Goal: Transaction & Acquisition: Purchase product/service

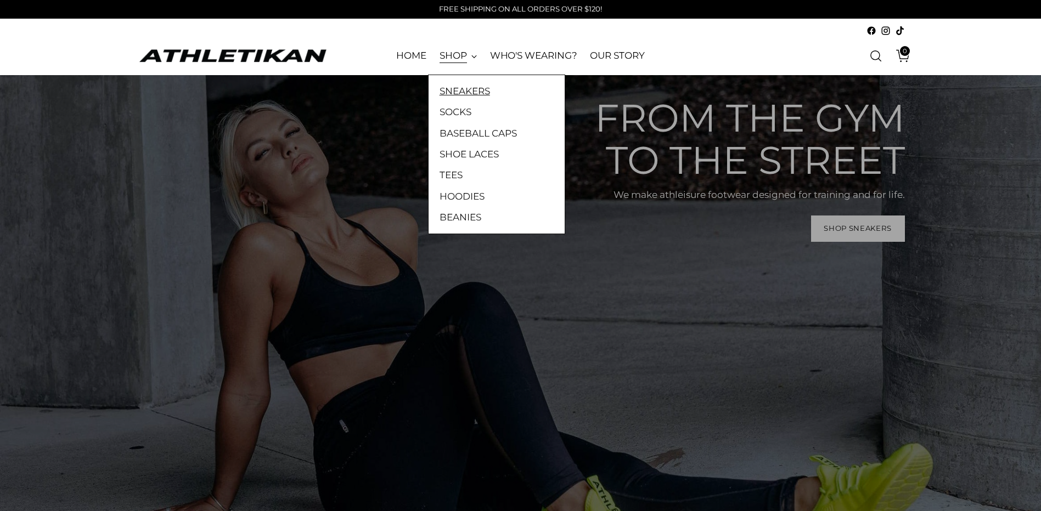
click at [476, 88] on link "SNEAKERS" at bounding box center [496, 91] width 114 height 14
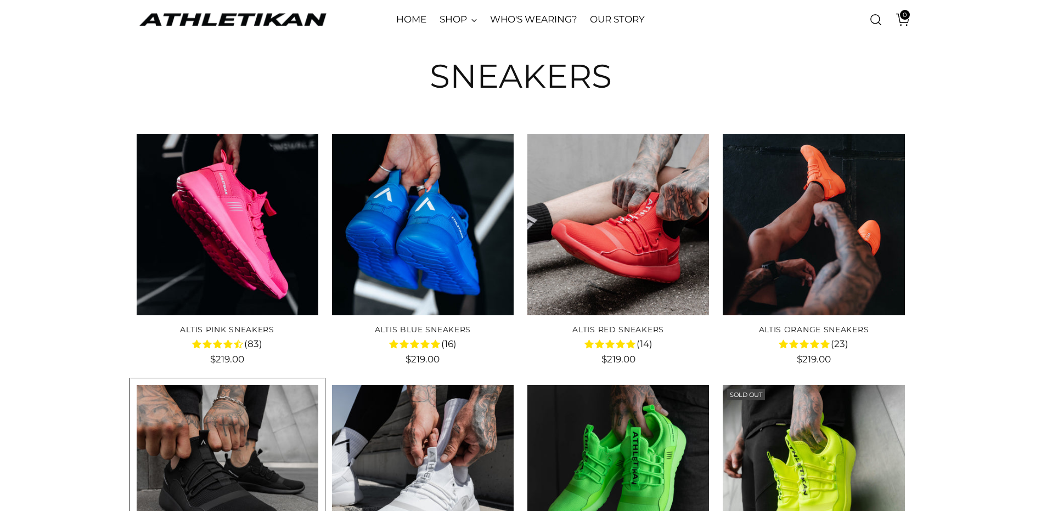
scroll to position [110, 0]
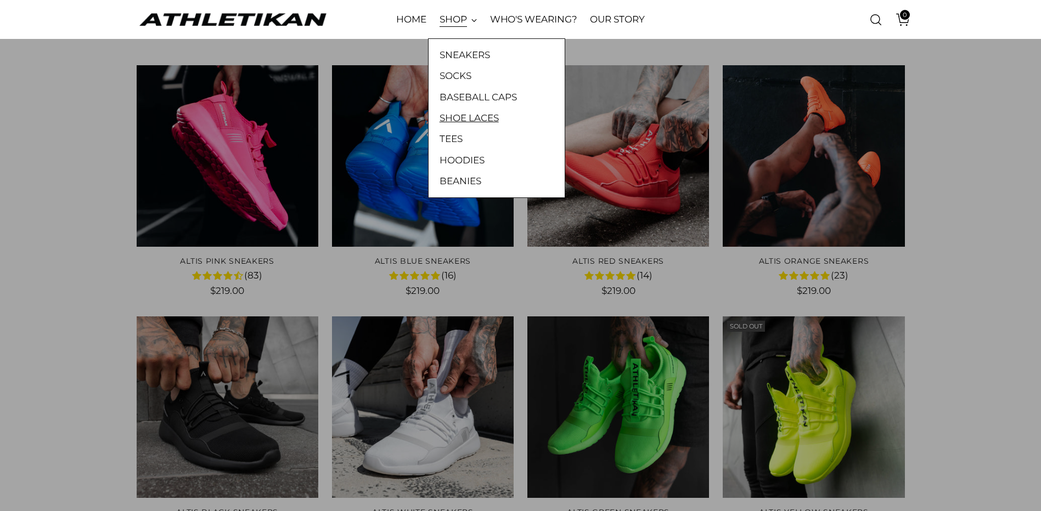
click at [462, 119] on link "SHOE LACES" at bounding box center [496, 118] width 114 height 14
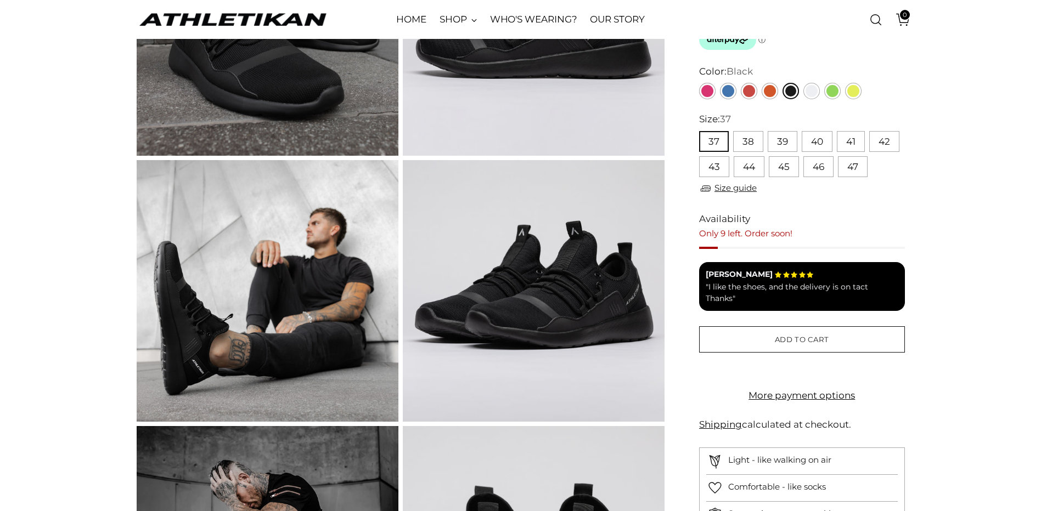
scroll to position [219, 0]
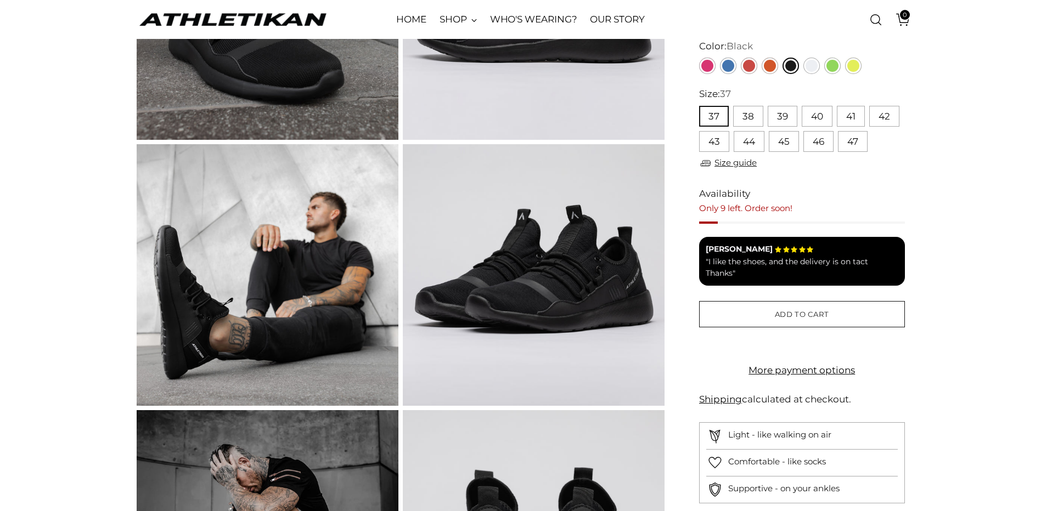
click at [536, 289] on img at bounding box center [534, 275] width 262 height 262
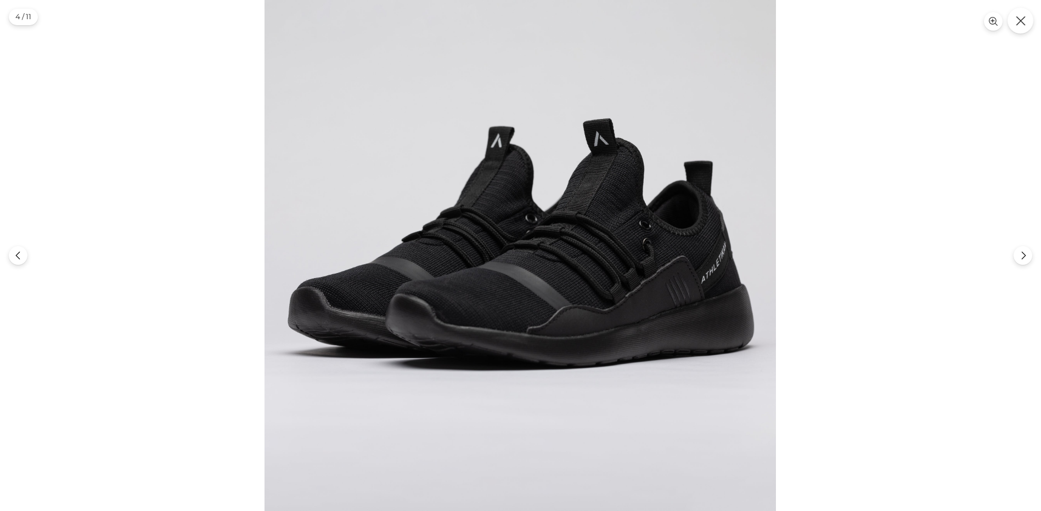
click at [1025, 26] on button "Close" at bounding box center [1020, 21] width 26 height 26
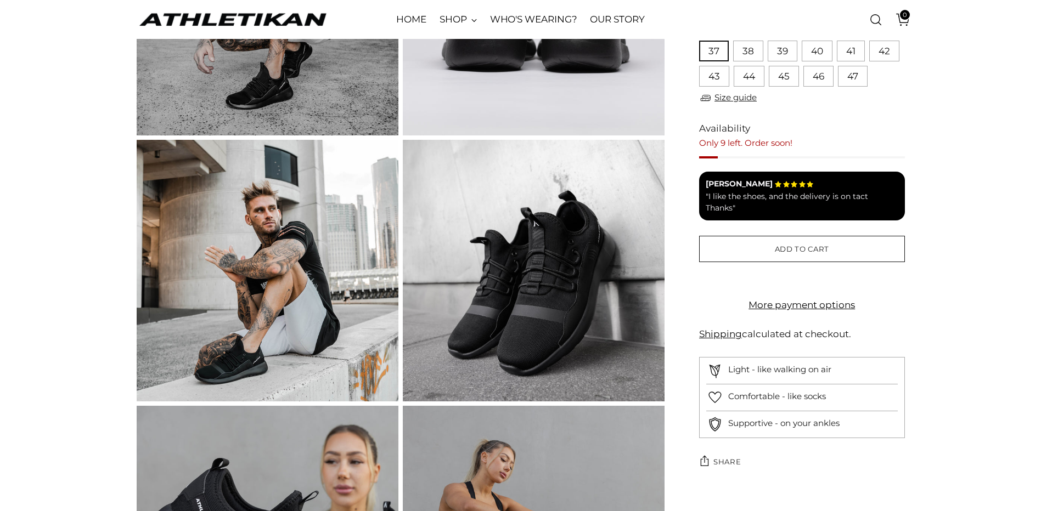
scroll to position [768, 0]
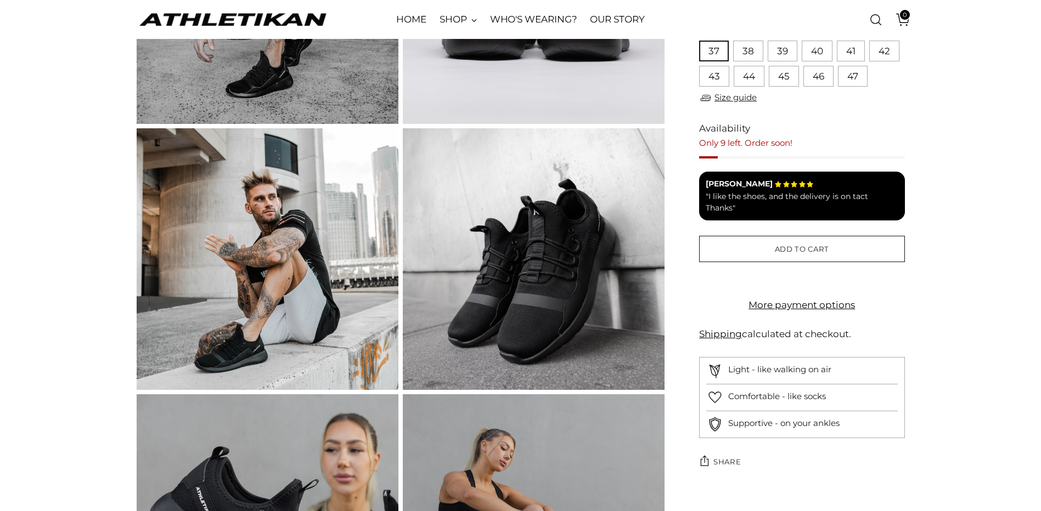
click at [326, 330] on img at bounding box center [268, 259] width 262 height 262
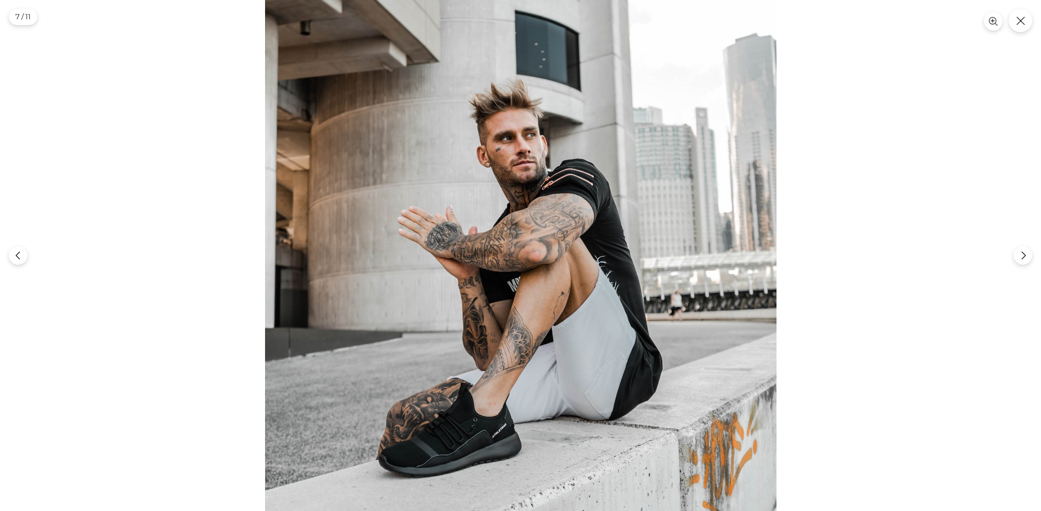
click at [1031, 28] on div at bounding box center [520, 255] width 1041 height 511
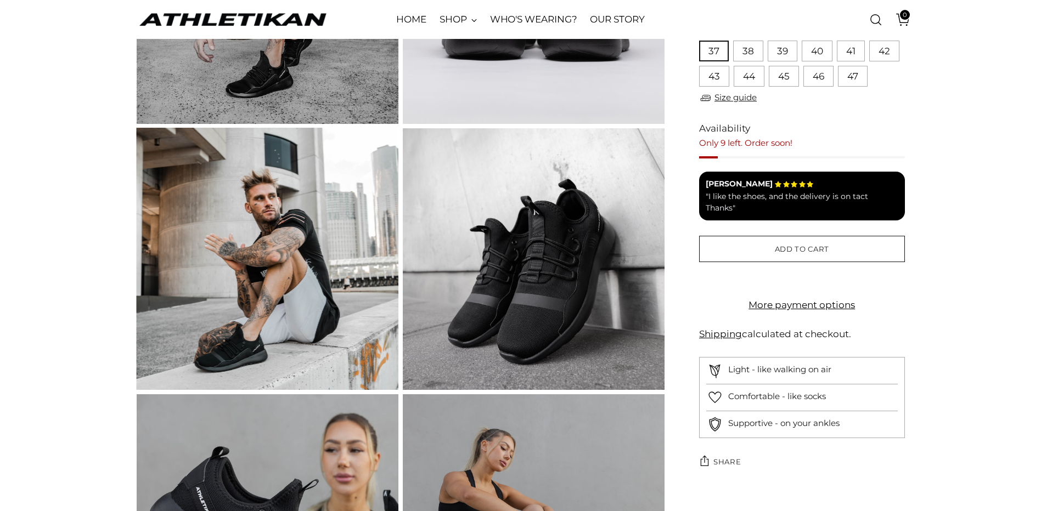
click at [1021, 27] on button "Close" at bounding box center [1020, 21] width 26 height 26
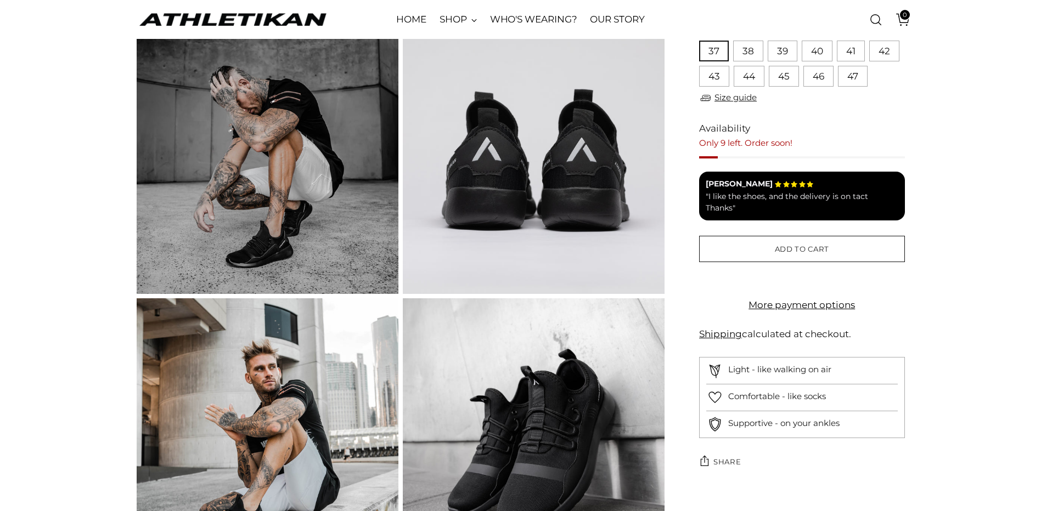
scroll to position [713, 0]
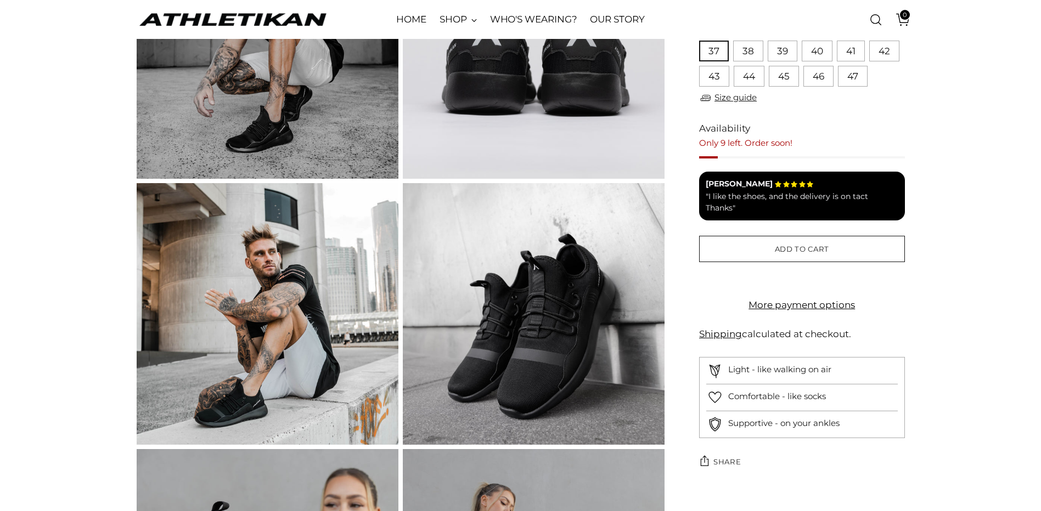
click at [474, 319] on img at bounding box center [534, 314] width 262 height 262
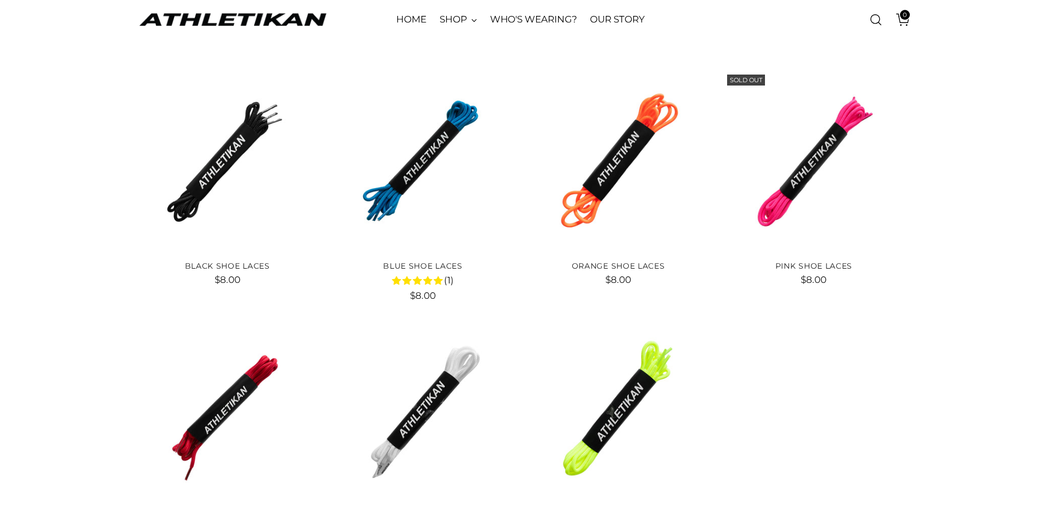
scroll to position [110, 0]
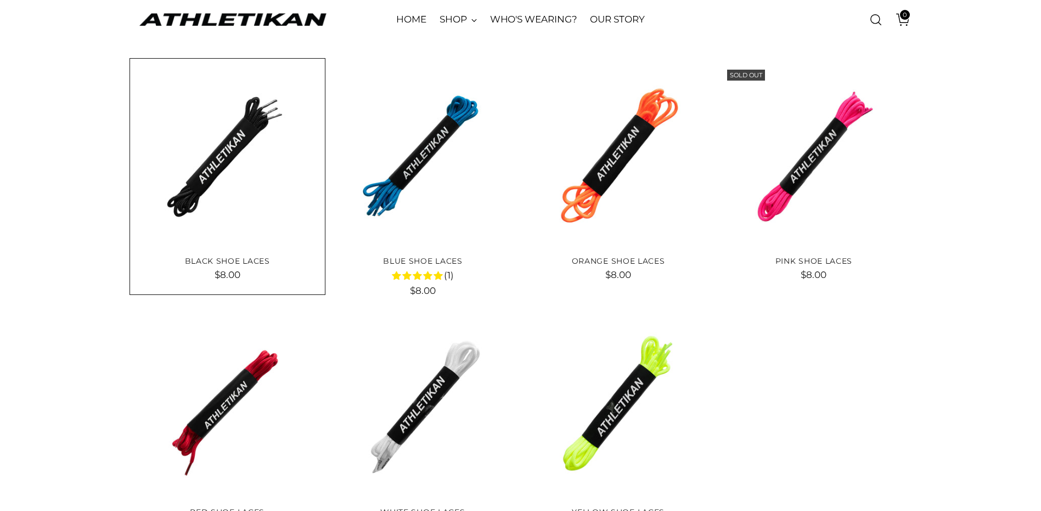
drag, startPoint x: 226, startPoint y: 149, endPoint x: 209, endPoint y: 142, distance: 17.7
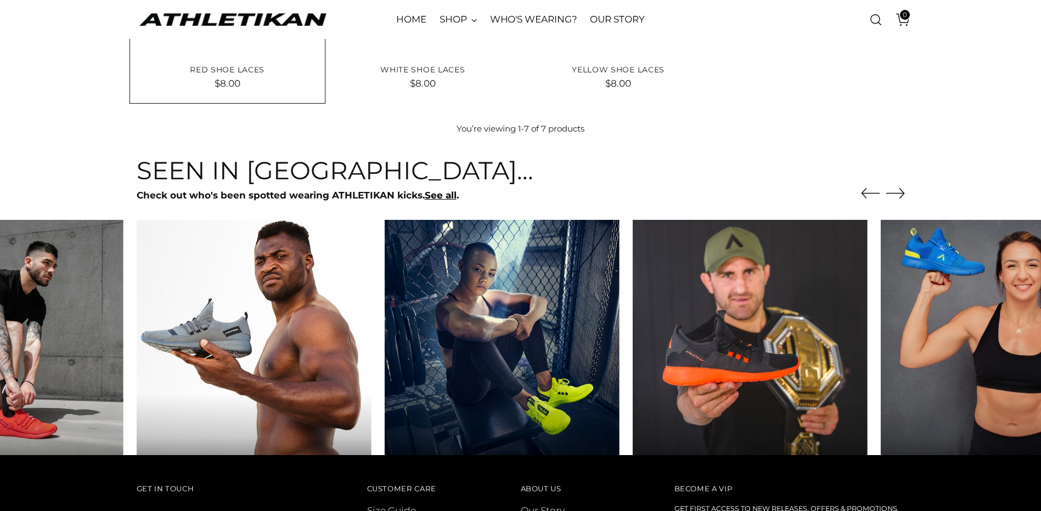
scroll to position [713, 0]
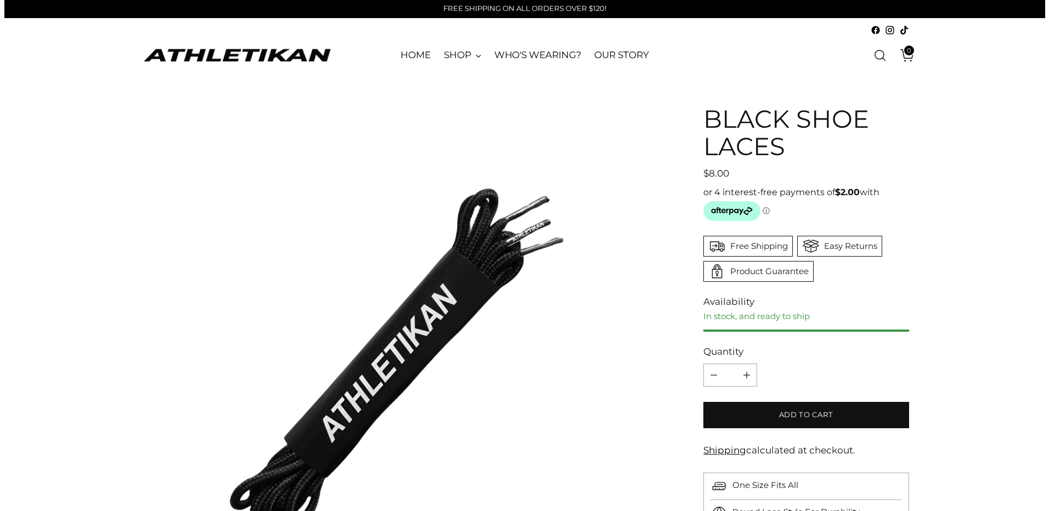
scroll to position [165, 0]
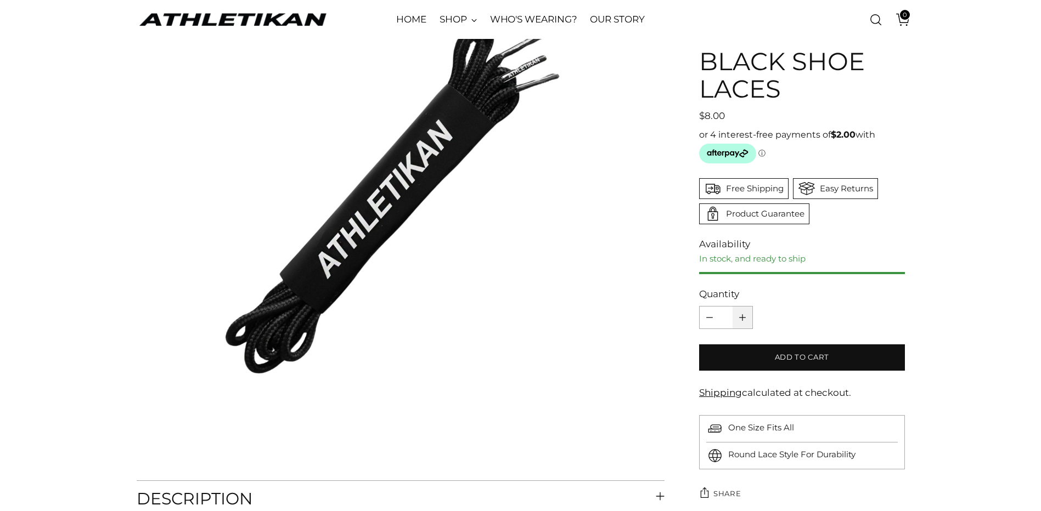
drag, startPoint x: 742, startPoint y: 314, endPoint x: 757, endPoint y: 313, distance: 14.3
click at [742, 314] on icon "Add product quantity" at bounding box center [742, 317] width 7 height 7
type input "*"
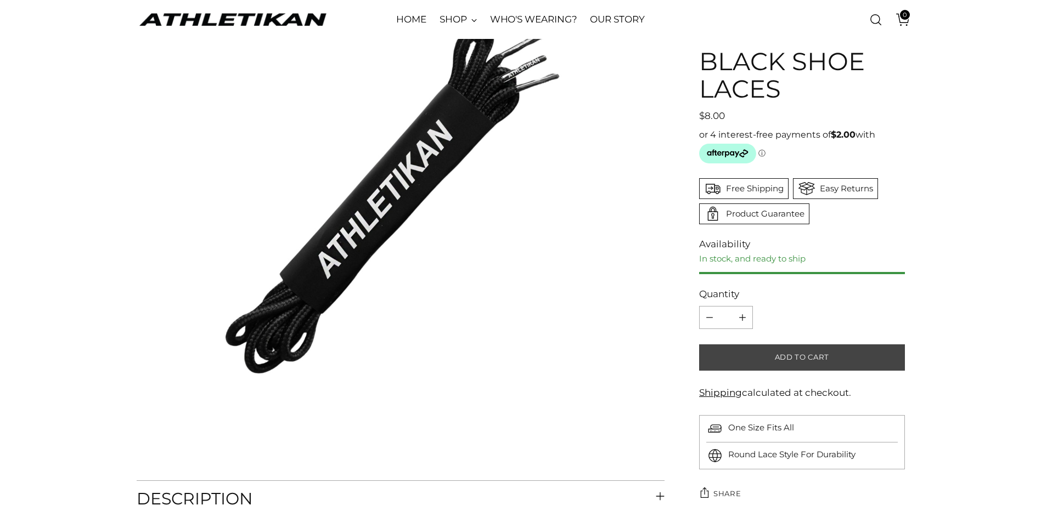
click at [788, 358] on span "Add to cart" at bounding box center [802, 357] width 54 height 10
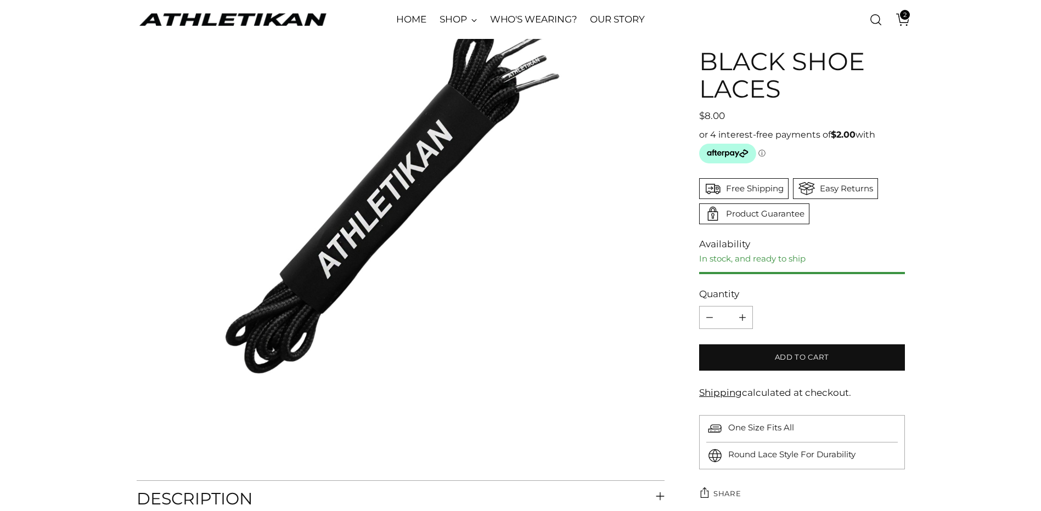
click at [906, 15] on span "2" at bounding box center [905, 15] width 10 height 10
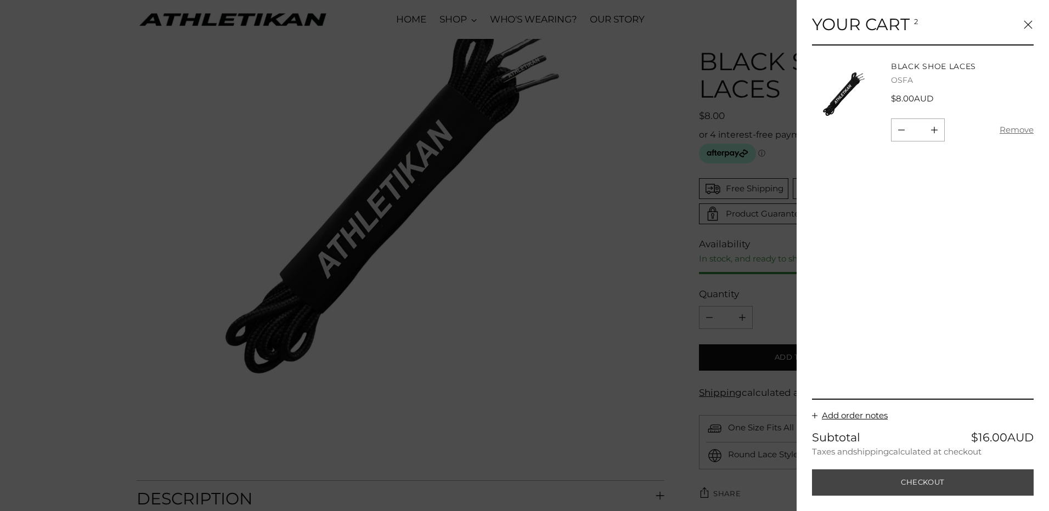
click at [900, 481] on button "Checkout" at bounding box center [923, 483] width 222 height 26
